Goal: Complete application form

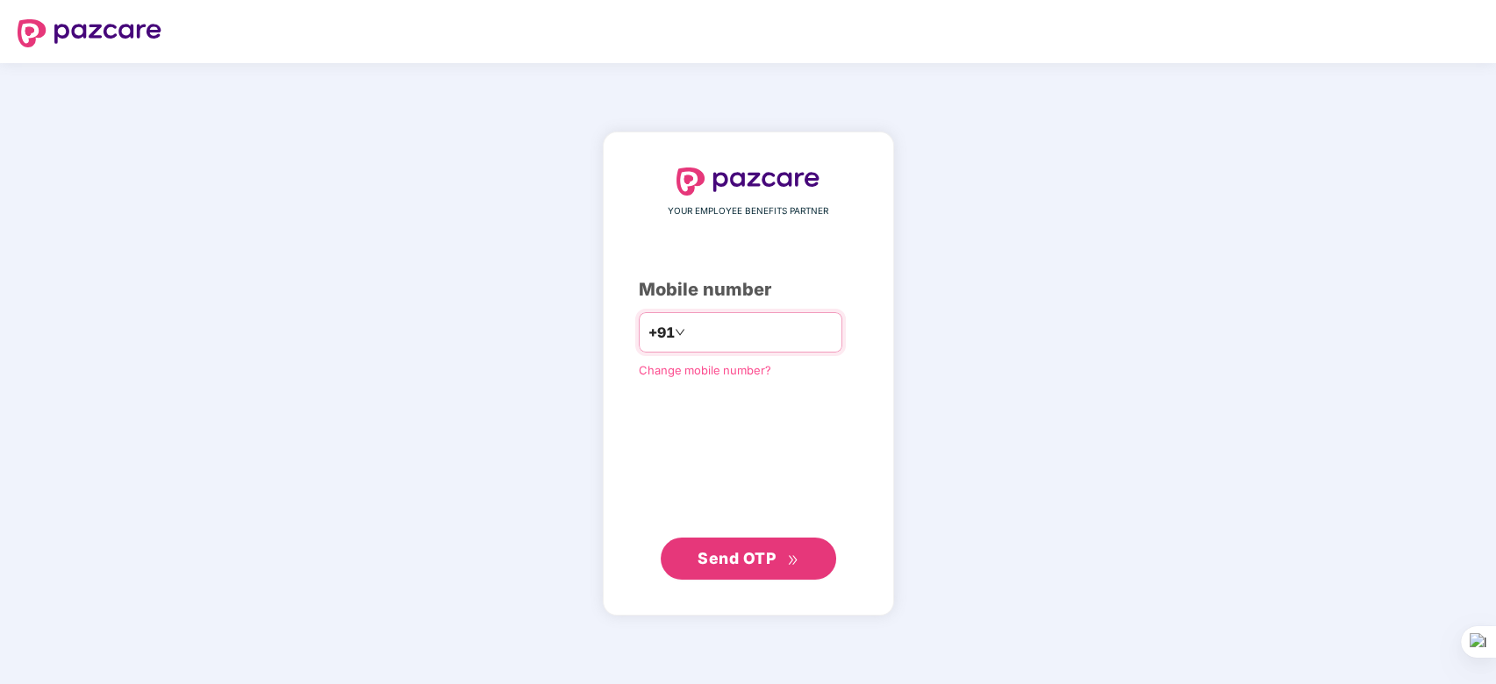
click at [709, 326] on input "number" at bounding box center [761, 332] width 144 height 28
type input "**********"
click at [723, 547] on span "Send OTP" at bounding box center [747, 558] width 101 height 25
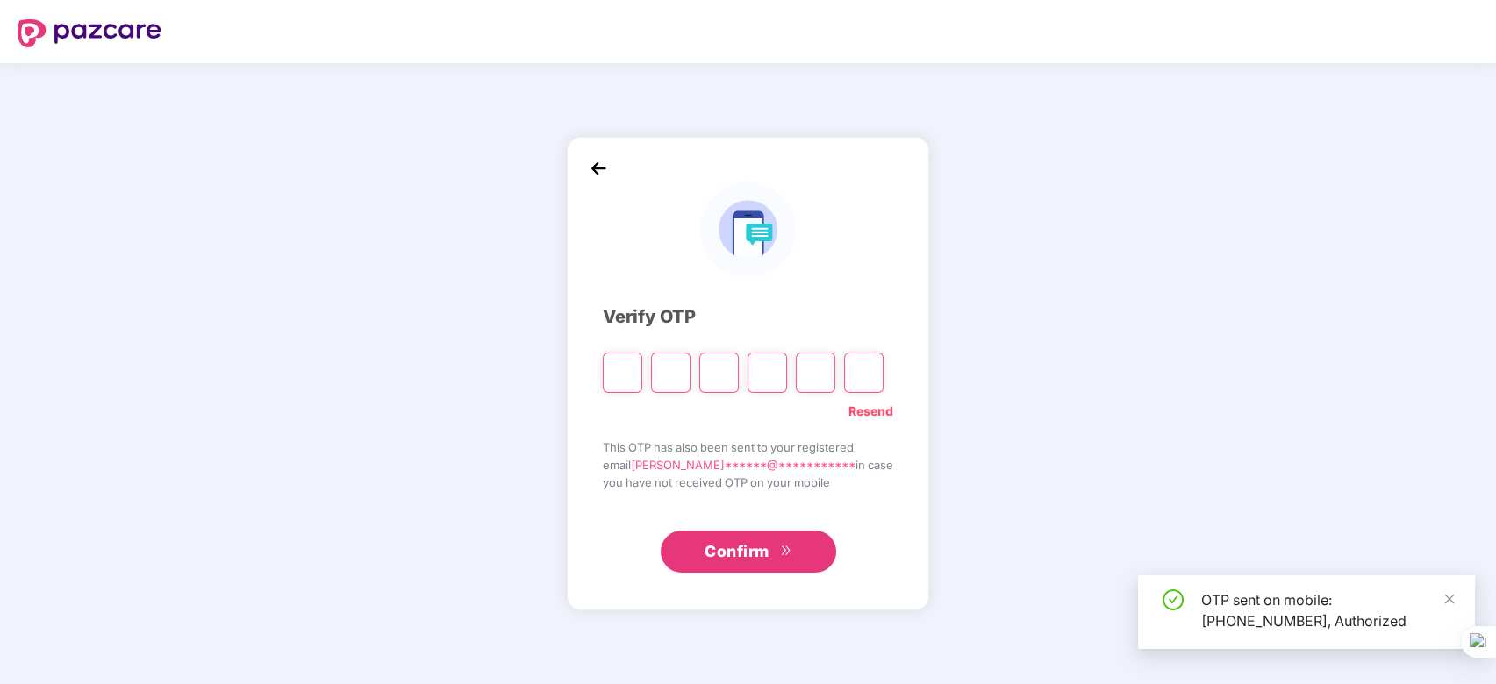
click at [633, 381] on input "Please enter verification code. Digit 1" at bounding box center [622, 373] width 39 height 40
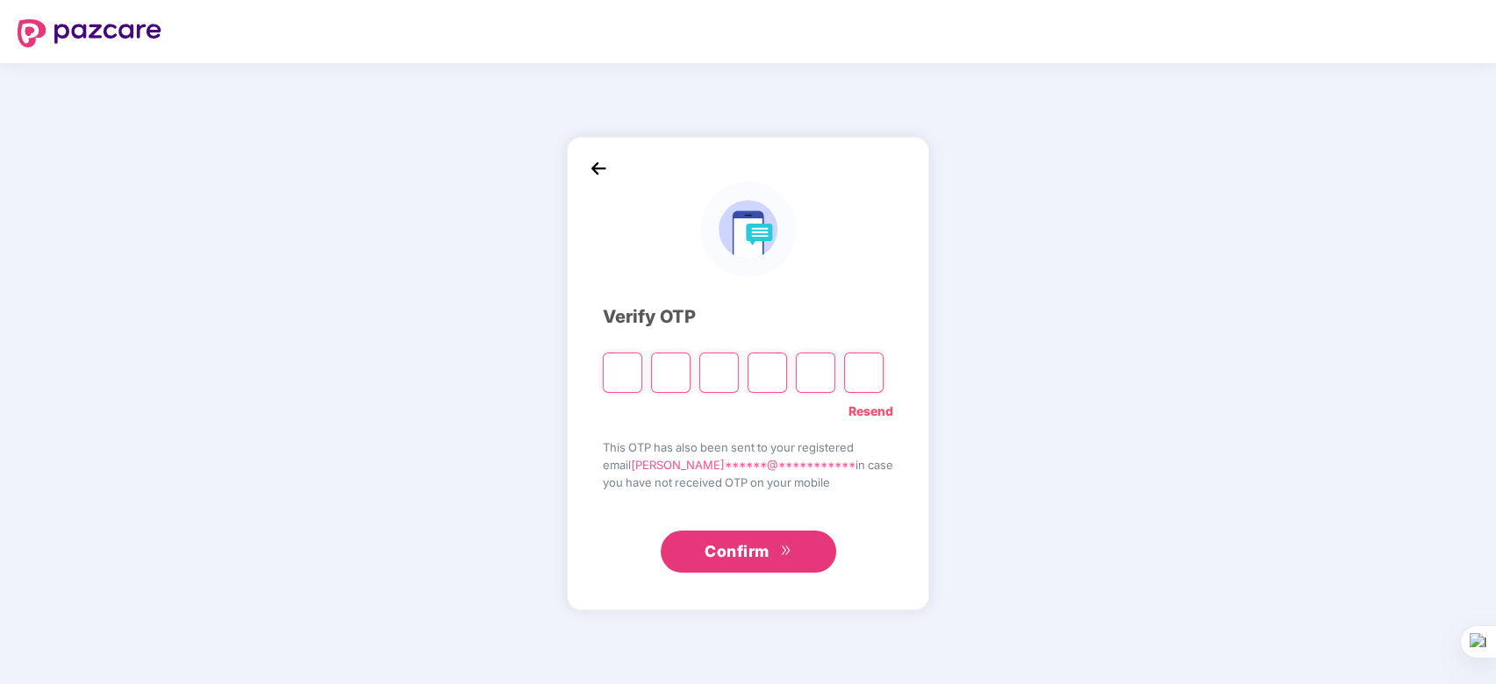
type input "*"
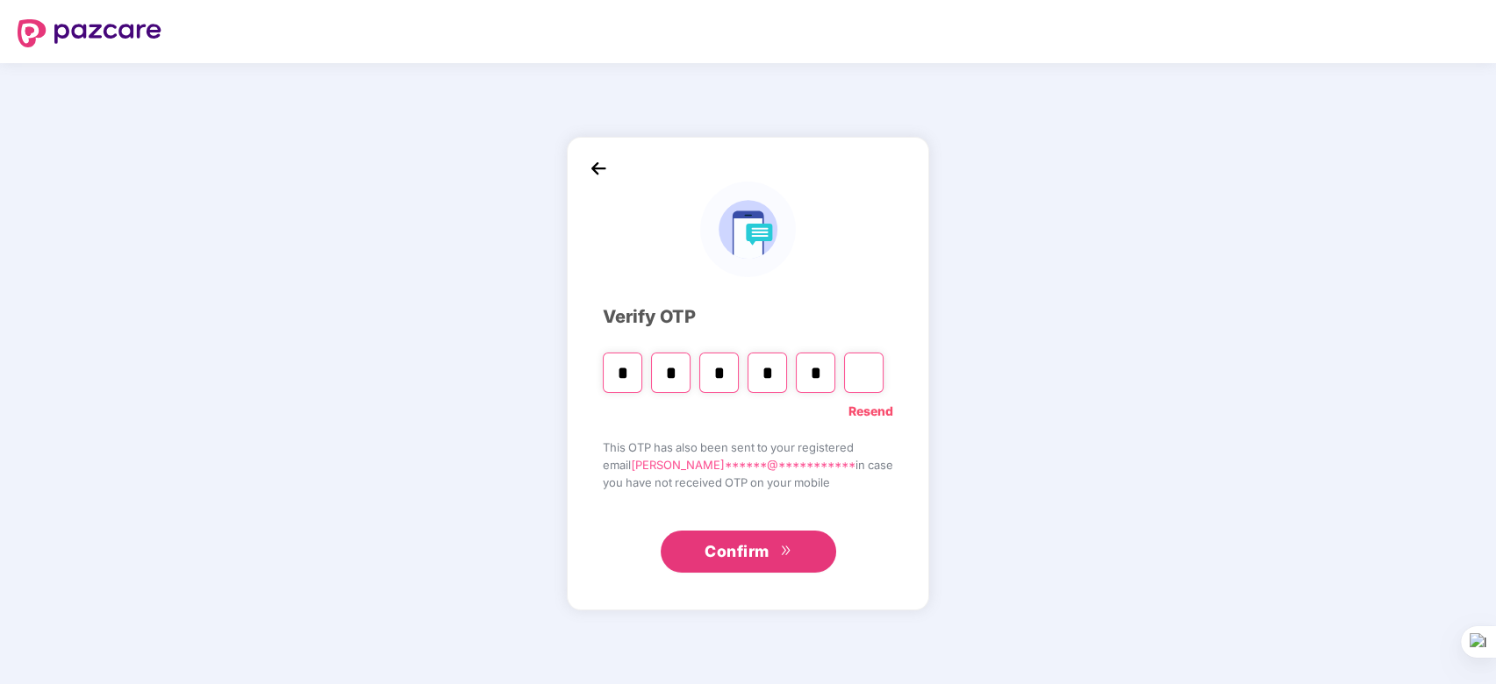
type input "*"
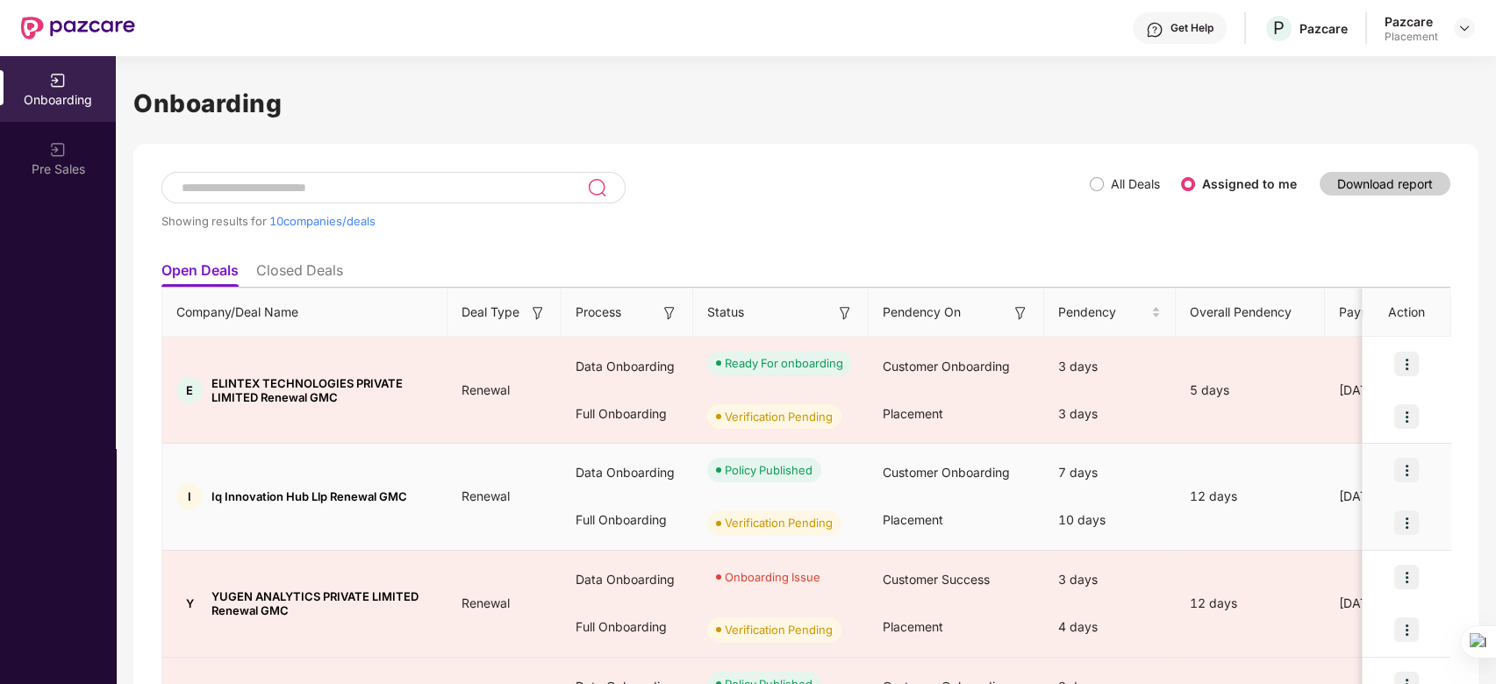
scroll to position [784, 0]
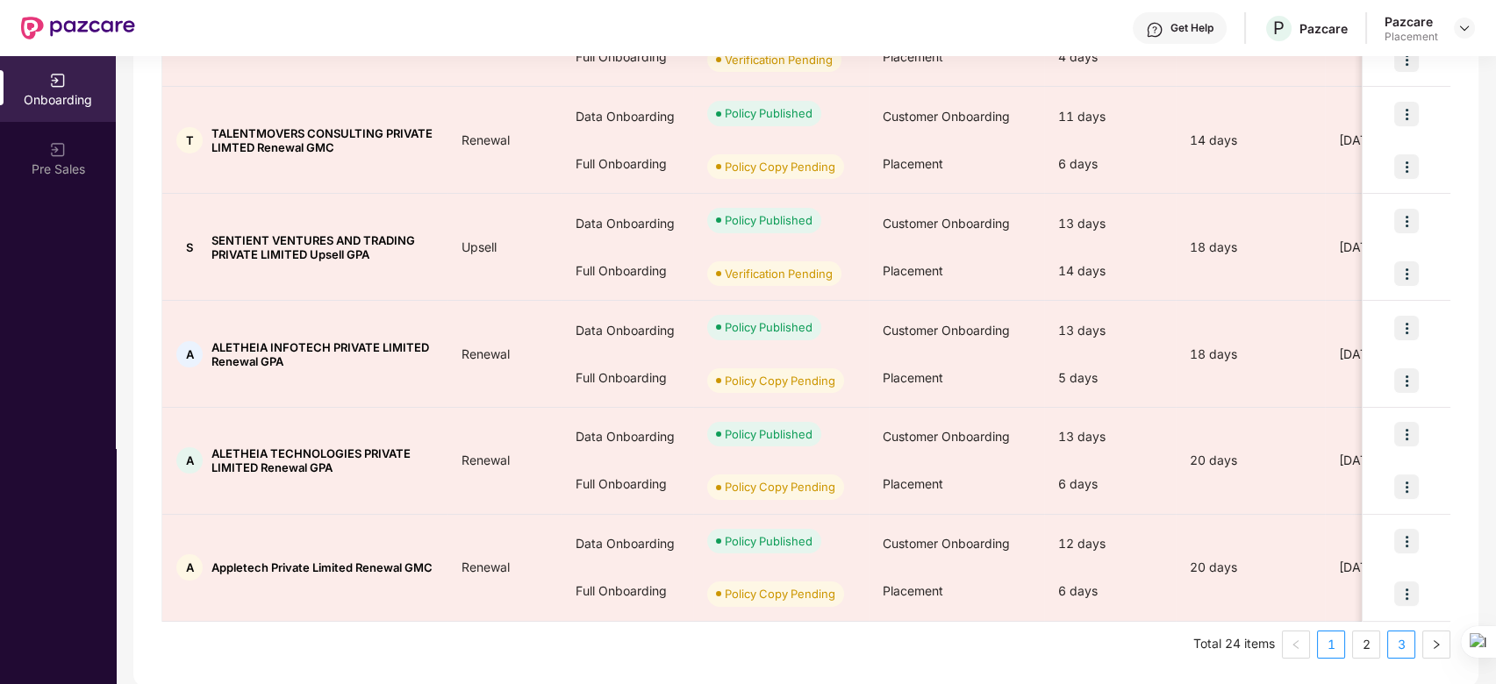
click at [1402, 641] on link "3" at bounding box center [1401, 645] width 26 height 26
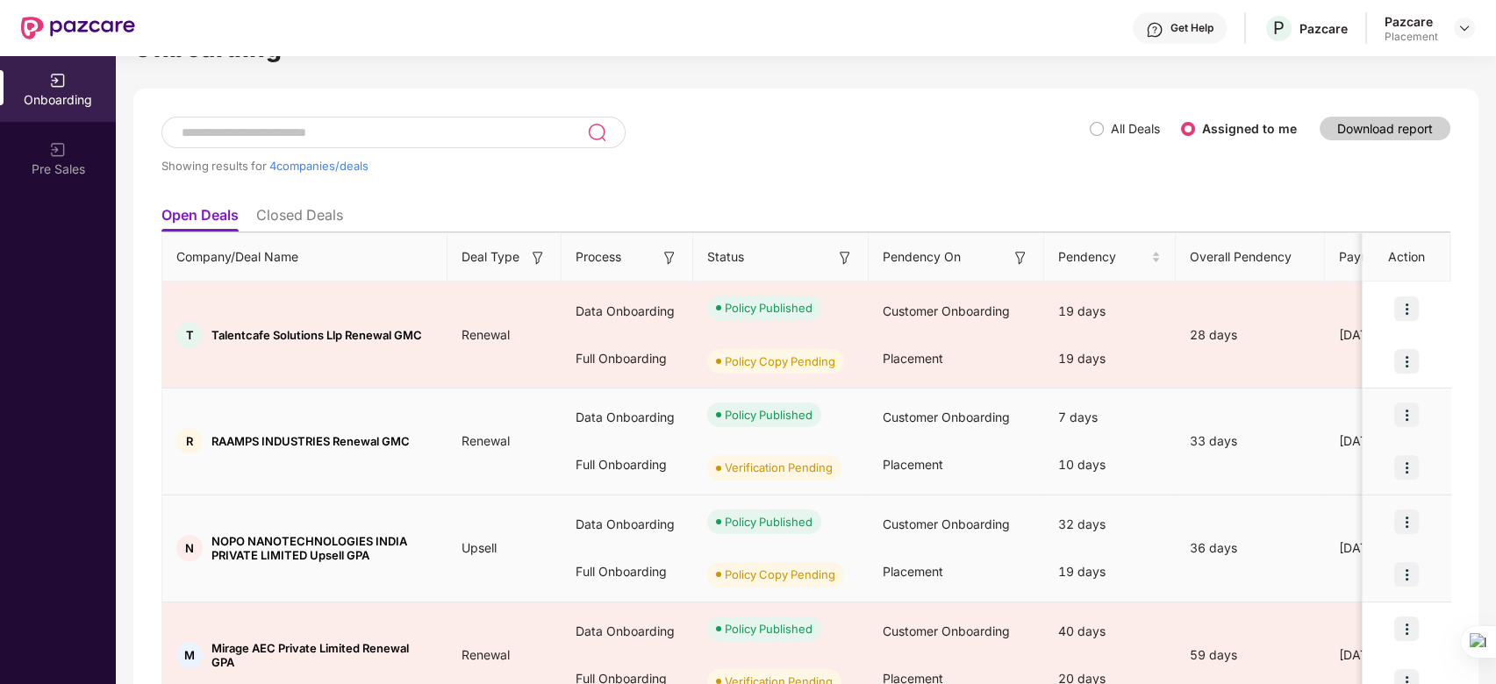
scroll to position [144, 0]
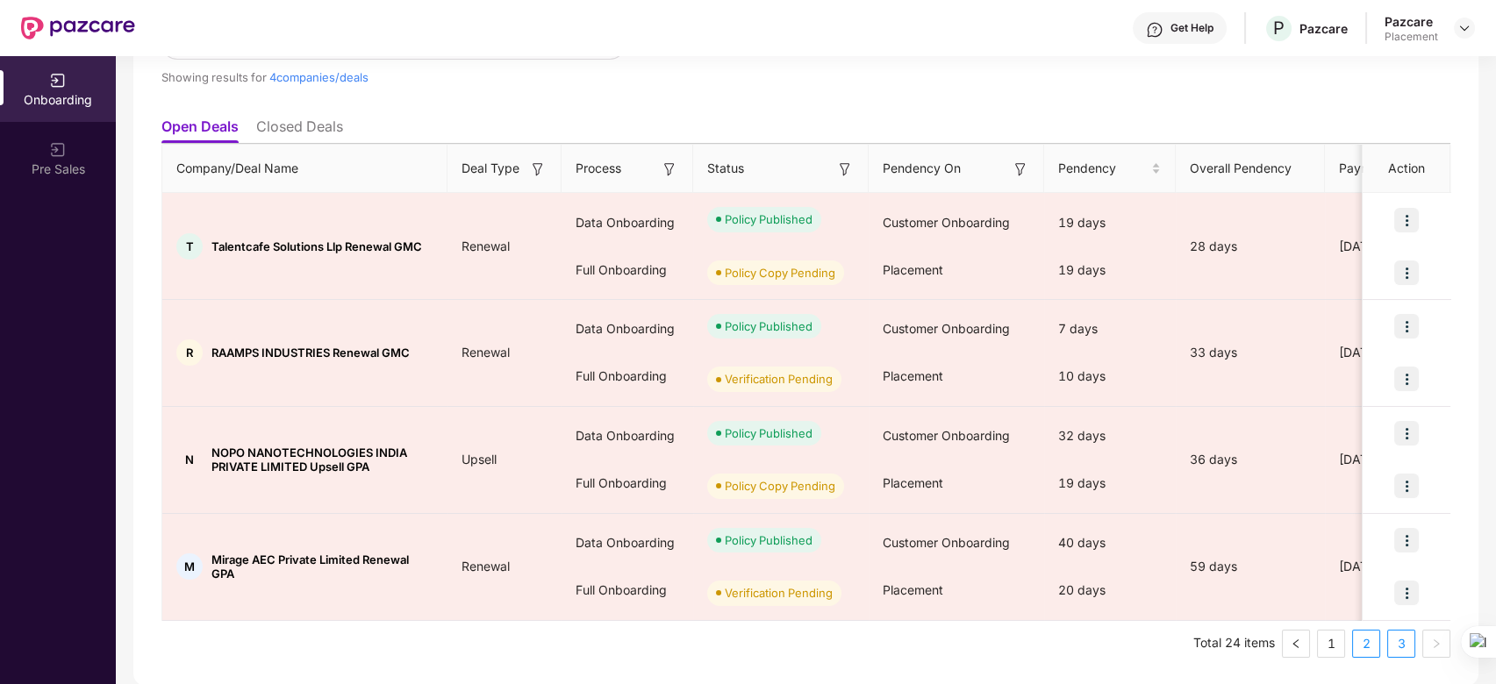
click at [1366, 639] on link "2" at bounding box center [1366, 644] width 26 height 26
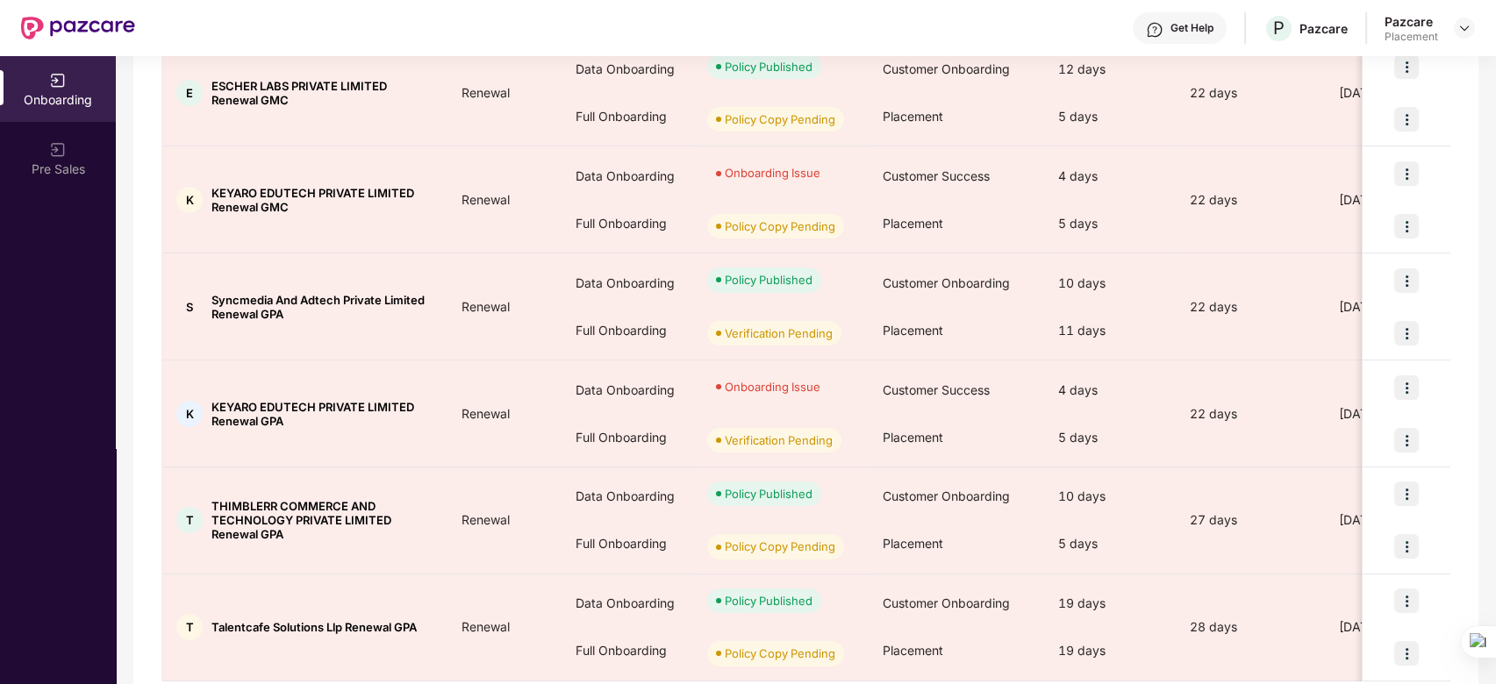
scroll to position [784, 0]
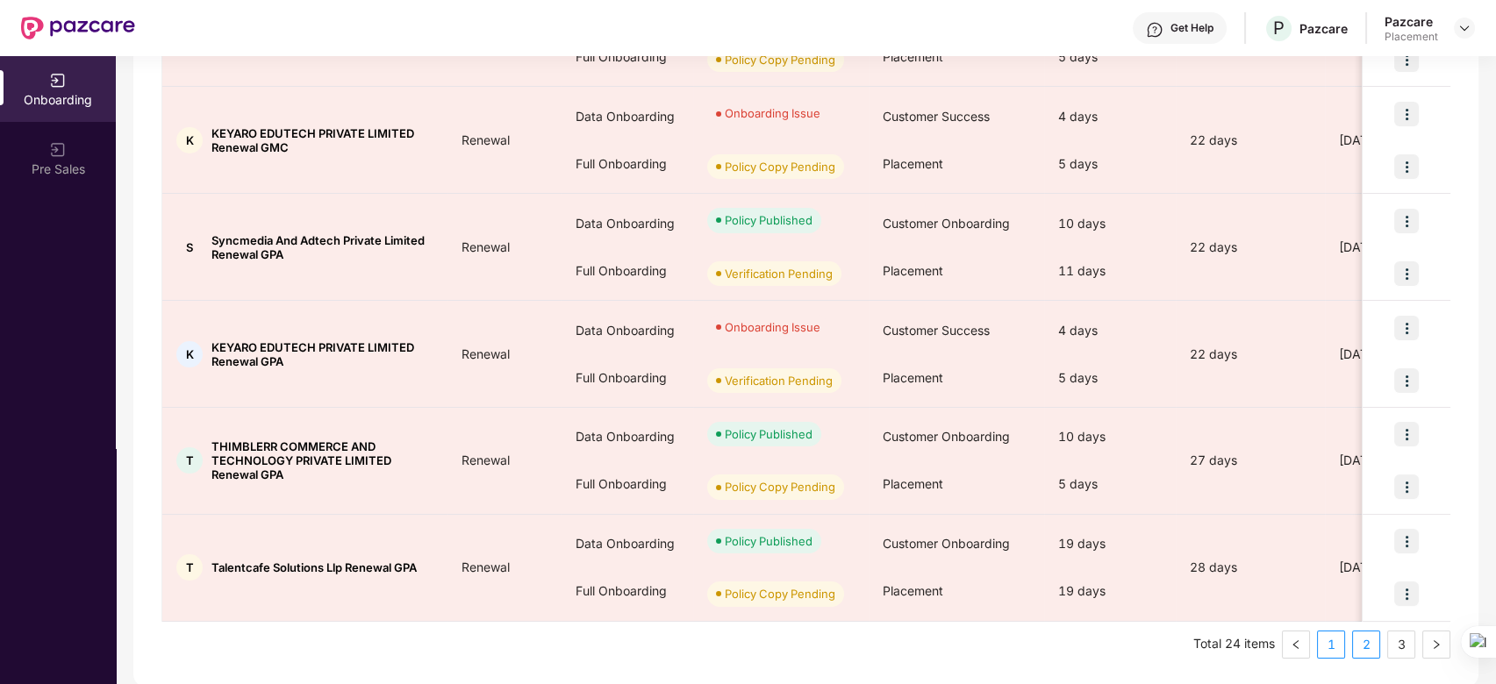
click at [1324, 644] on link "1" at bounding box center [1331, 645] width 26 height 26
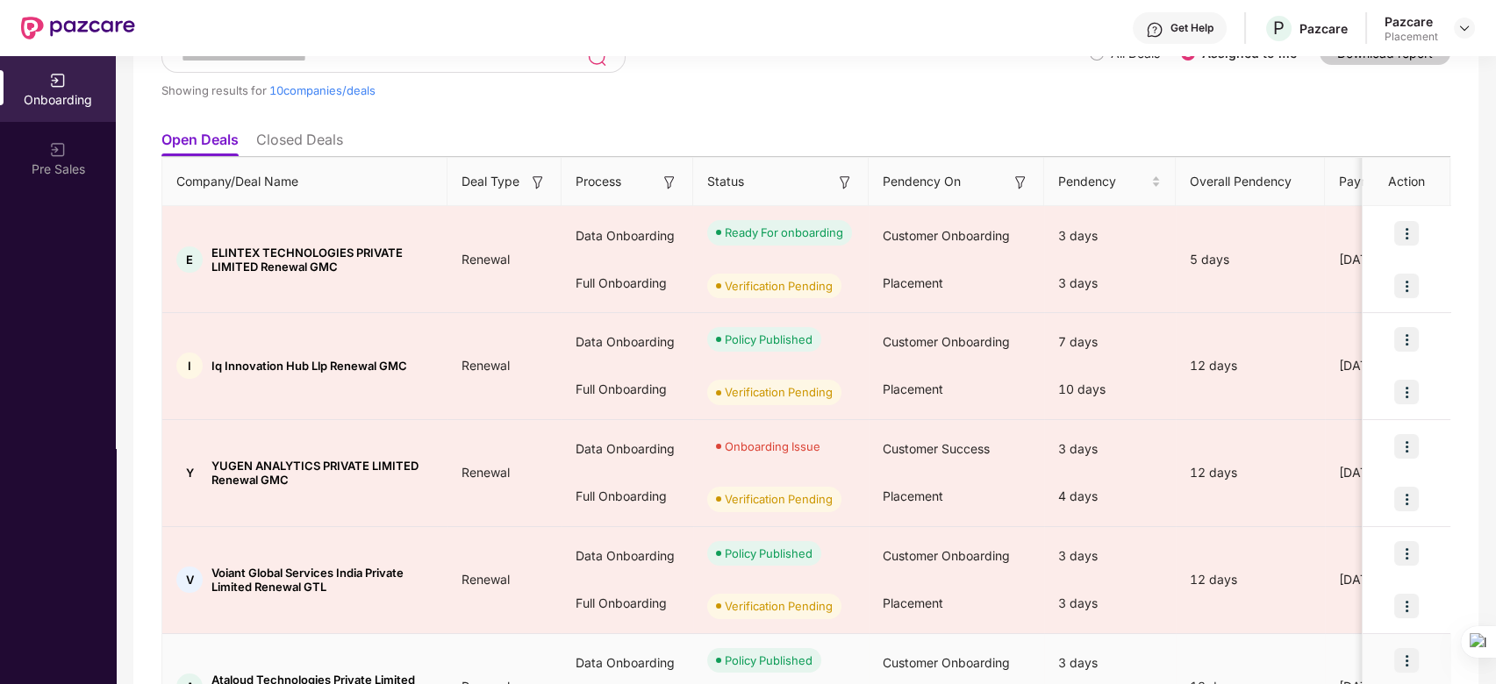
scroll to position [126, 0]
